Goal: Task Accomplishment & Management: Complete application form

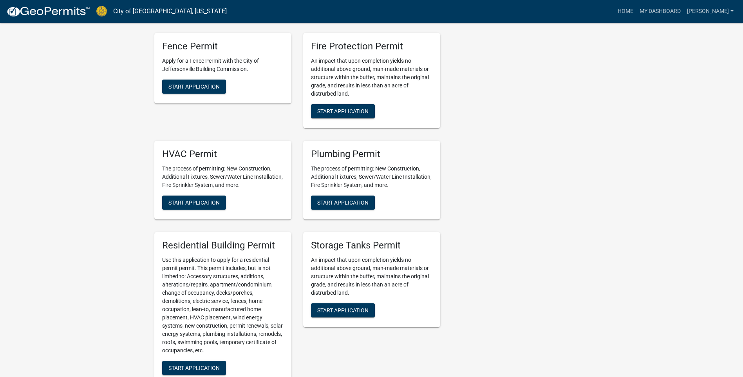
scroll to position [549, 0]
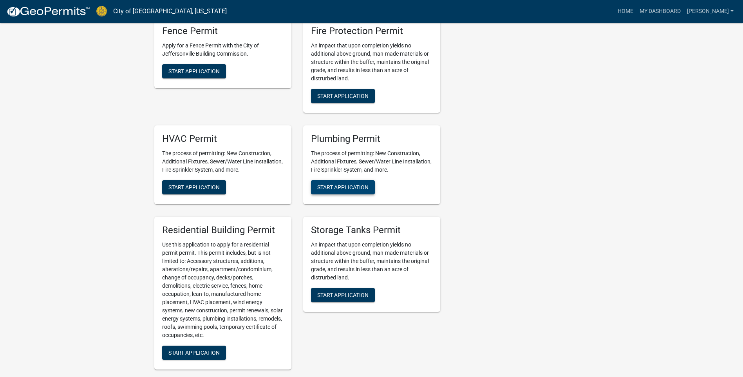
click at [353, 184] on span "Start Application" at bounding box center [342, 187] width 51 height 6
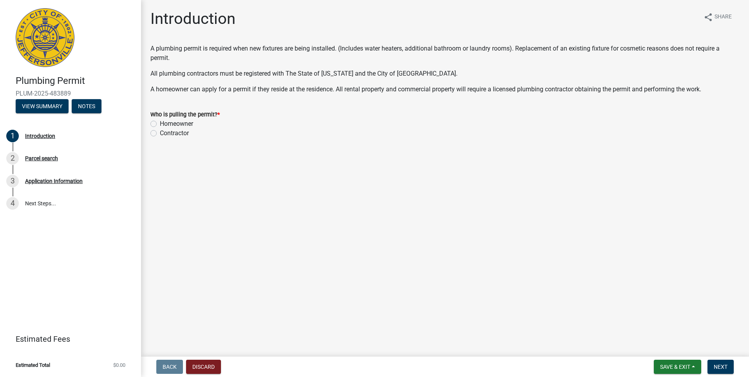
click at [160, 131] on label "Contractor" at bounding box center [174, 133] width 29 height 9
click at [160, 131] on input "Contractor" at bounding box center [162, 131] width 5 height 5
radio input "true"
click at [722, 366] on span "Next" at bounding box center [721, 367] width 14 height 6
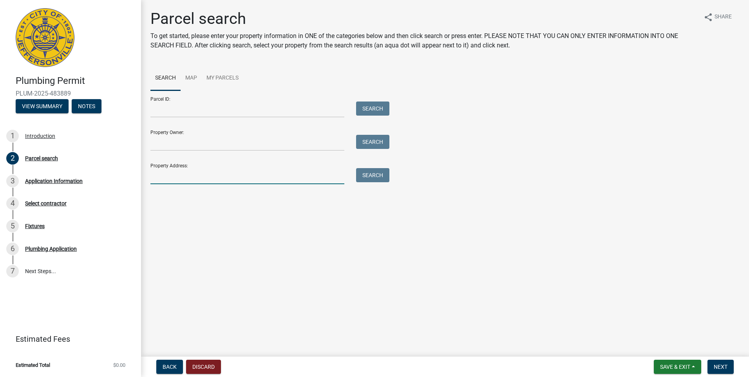
click at [260, 178] on input "Property Address:" at bounding box center [247, 176] width 194 height 16
type input "[STREET_ADDRESS]"
click at [362, 176] on button "Search" at bounding box center [372, 175] width 33 height 14
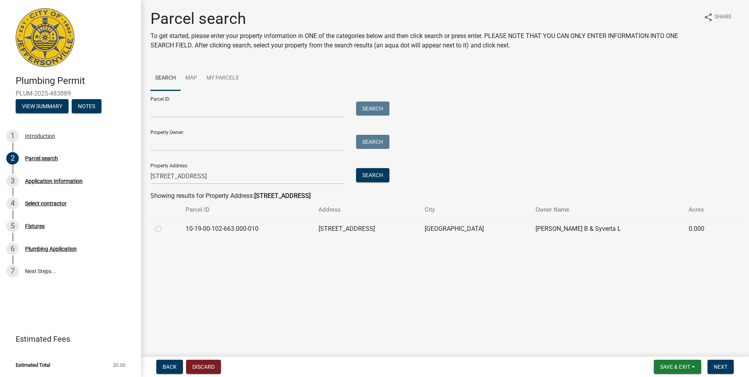
click at [154, 229] on td at bounding box center [165, 228] width 31 height 19
click at [165, 224] on label at bounding box center [165, 224] width 0 height 0
click at [165, 229] on input "radio" at bounding box center [167, 226] width 5 height 5
radio input "true"
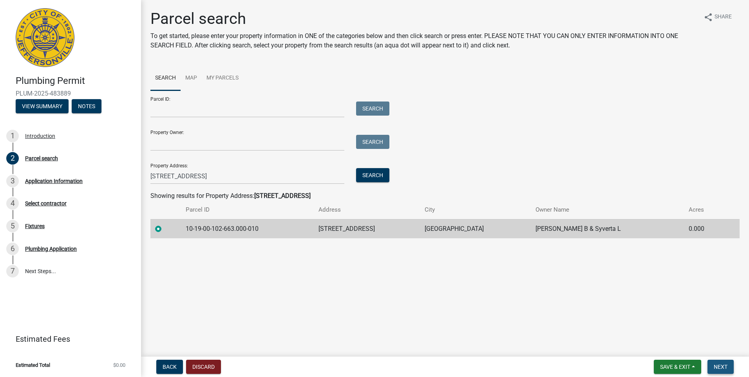
click at [723, 370] on span "Next" at bounding box center [721, 367] width 14 height 6
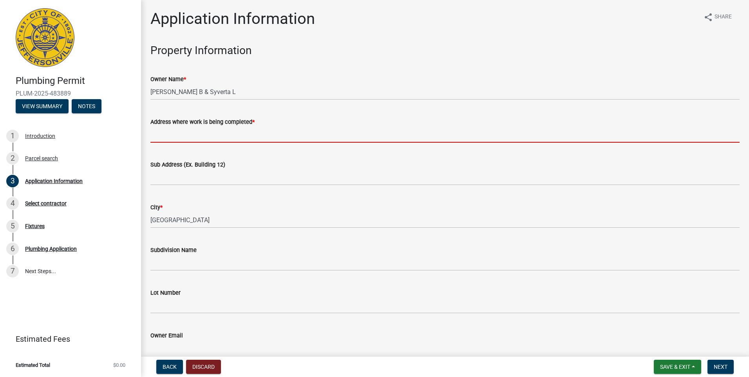
click at [169, 132] on input "Address where work is being completed *" at bounding box center [444, 135] width 589 height 16
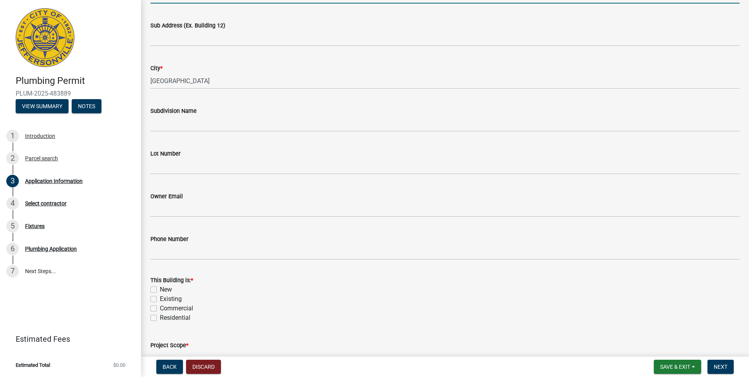
scroll to position [157, 0]
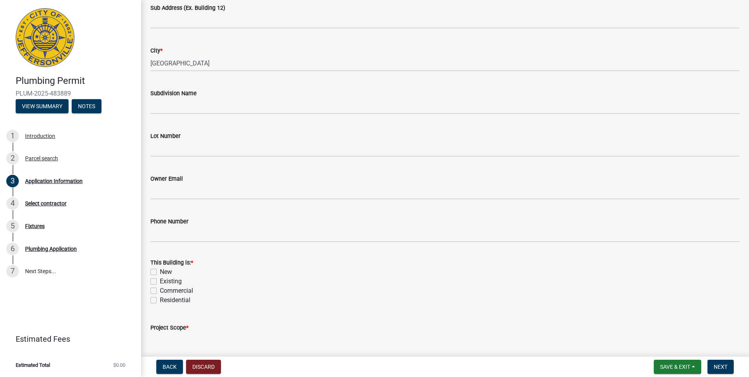
type input "[STREET_ADDRESS]"
click at [160, 281] on label "Existing" at bounding box center [171, 281] width 22 height 9
click at [160, 281] on input "Existing" at bounding box center [162, 279] width 5 height 5
checkbox input "true"
checkbox input "false"
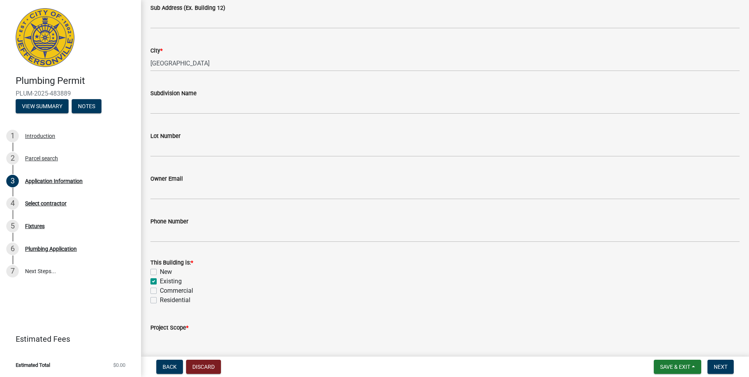
checkbox input "true"
checkbox input "false"
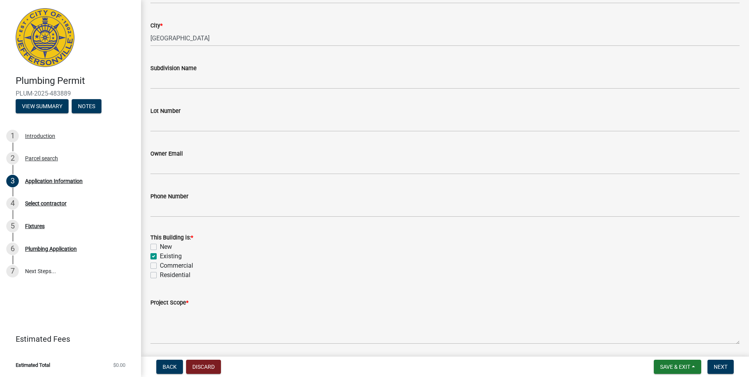
scroll to position [209, 0]
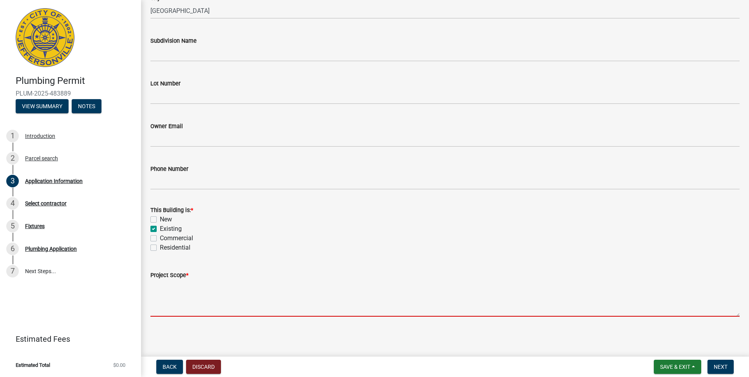
click at [163, 312] on textarea "Project Scope *" at bounding box center [444, 298] width 589 height 37
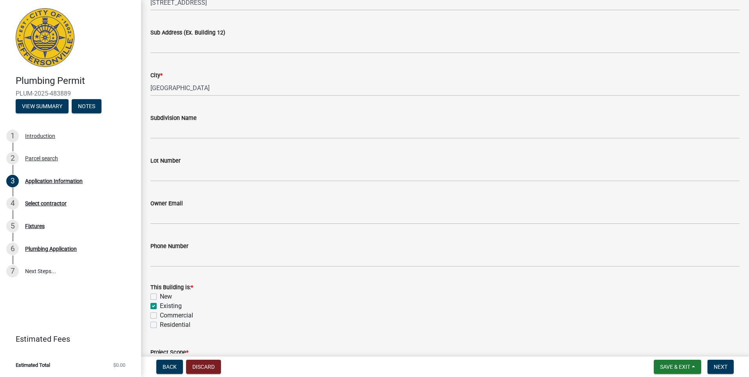
scroll to position [170, 0]
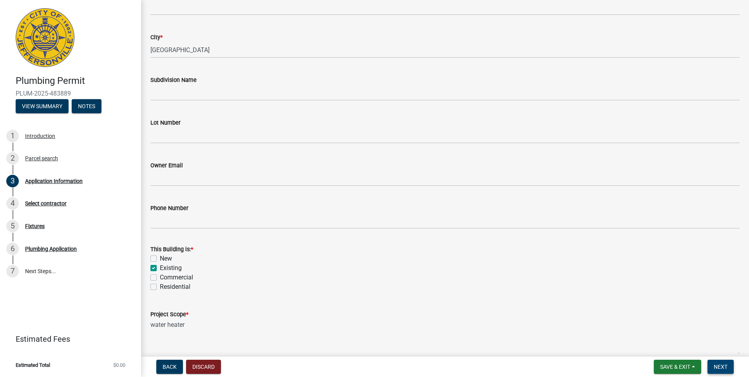
type textarea "water heater"
click at [726, 366] on span "Next" at bounding box center [721, 367] width 14 height 6
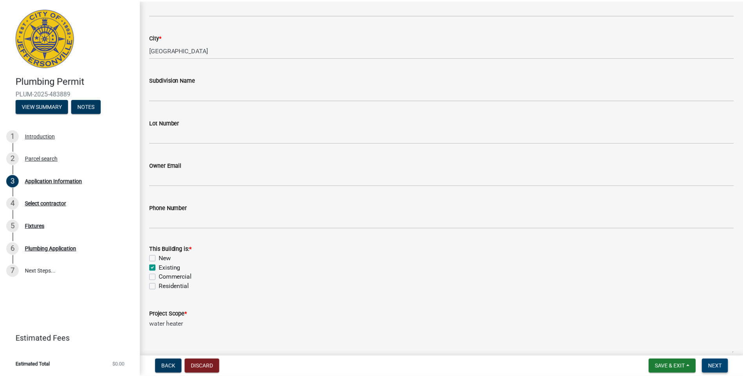
scroll to position [0, 0]
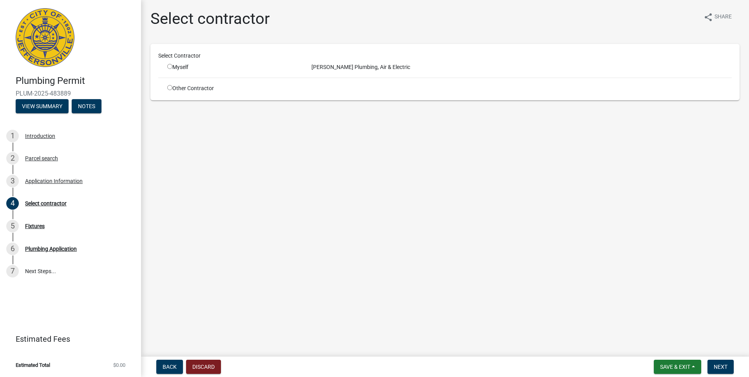
click at [170, 71] on div "Myself" at bounding box center [233, 67] width 132 height 8
click at [170, 67] on input "radio" at bounding box center [169, 66] width 5 height 5
radio input "true"
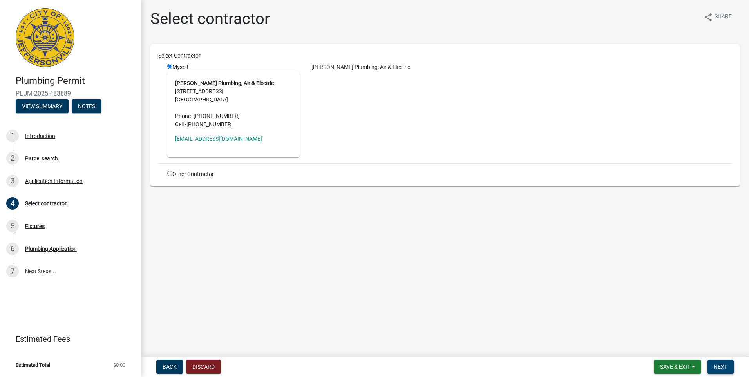
click at [714, 369] on span "Next" at bounding box center [721, 367] width 14 height 6
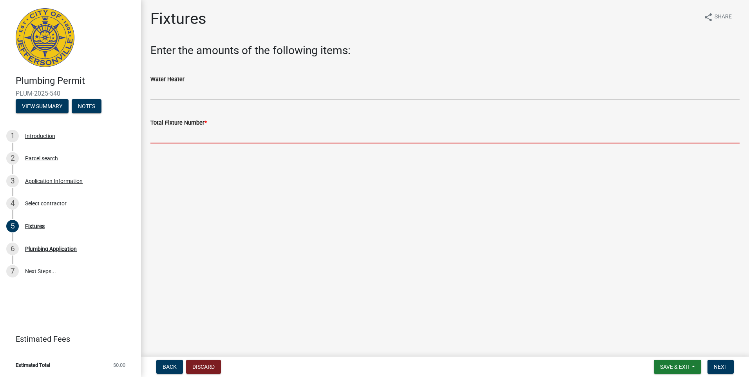
click at [207, 136] on input "text" at bounding box center [444, 135] width 589 height 16
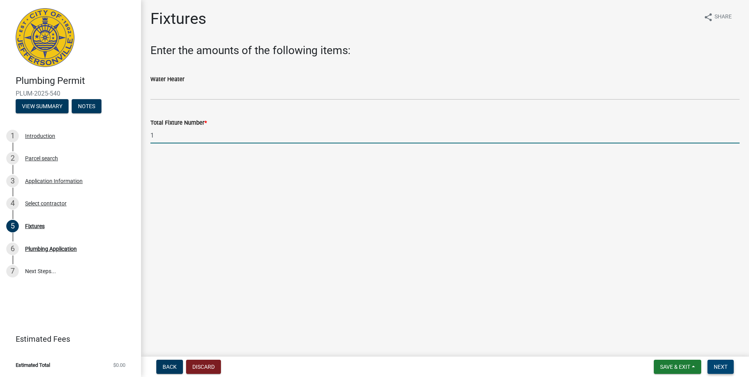
type input "1"
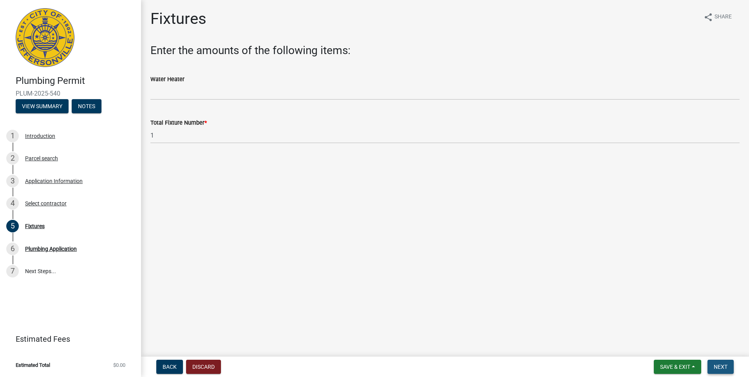
click at [716, 364] on span "Next" at bounding box center [721, 367] width 14 height 6
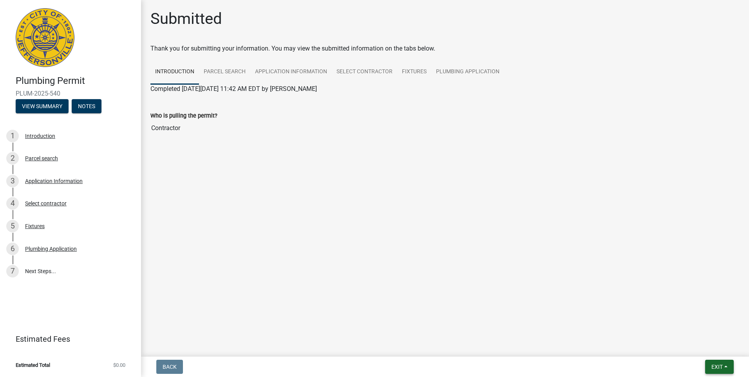
click at [719, 368] on span "Exit" at bounding box center [717, 367] width 11 height 6
click at [708, 348] on button "Save & Exit" at bounding box center [702, 346] width 63 height 19
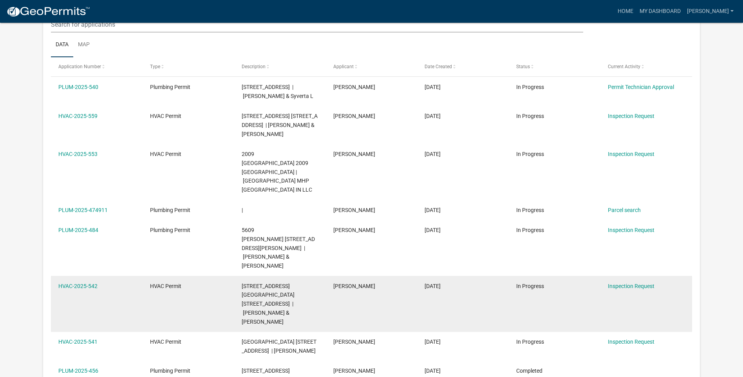
scroll to position [104, 0]
